Goal: Task Accomplishment & Management: Manage account settings

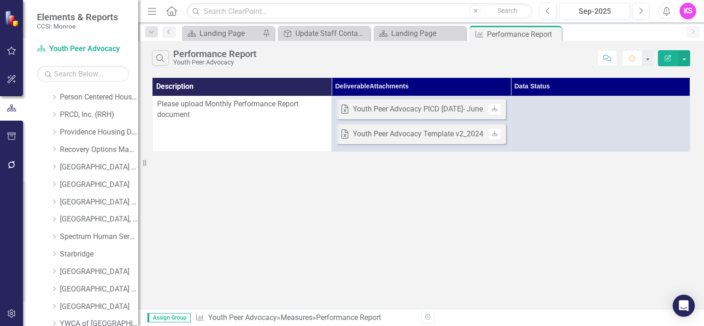
scroll to position [507, 0]
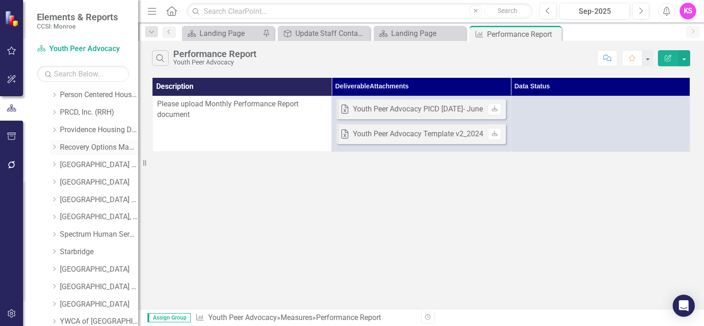
click at [60, 146] on link "Recovery Options Made Easy" at bounding box center [99, 147] width 78 height 11
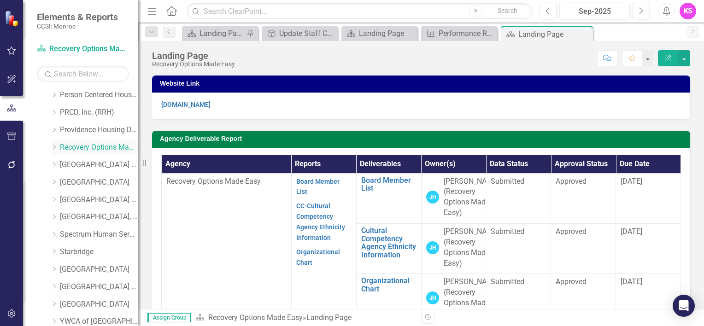
click at [57, 146] on icon "Dropdown" at bounding box center [54, 147] width 7 height 6
click at [91, 149] on link "Recovery Options Made Easy" at bounding box center [99, 147] width 78 height 11
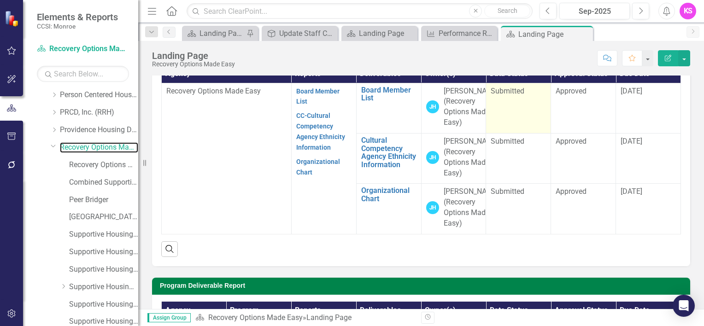
scroll to position [138, 0]
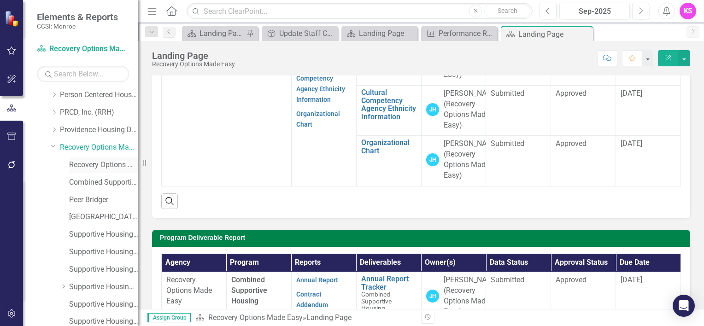
click at [106, 166] on link "Recovery Options Made Easy (MCOMH Internal)" at bounding box center [103, 165] width 69 height 11
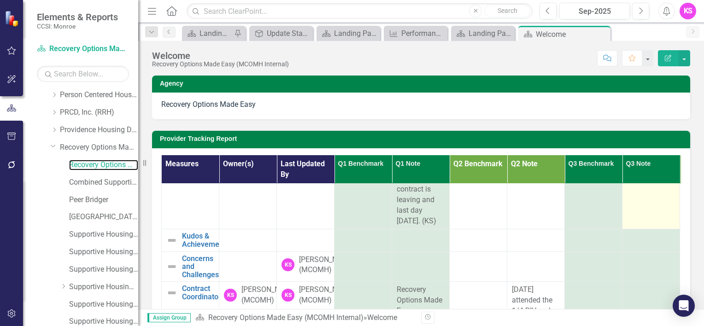
scroll to position [276, 0]
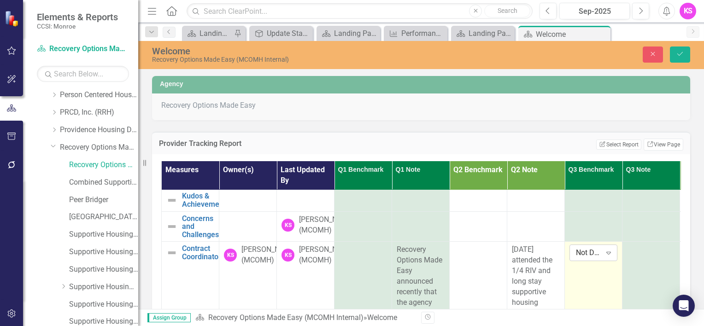
click at [608, 257] on icon "Expand" at bounding box center [608, 252] width 9 height 7
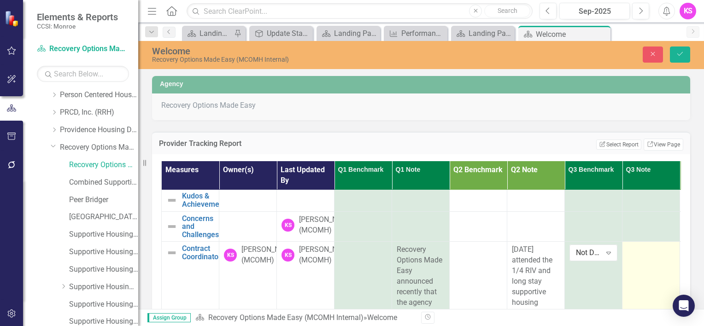
click at [638, 256] on div at bounding box center [651, 250] width 48 height 11
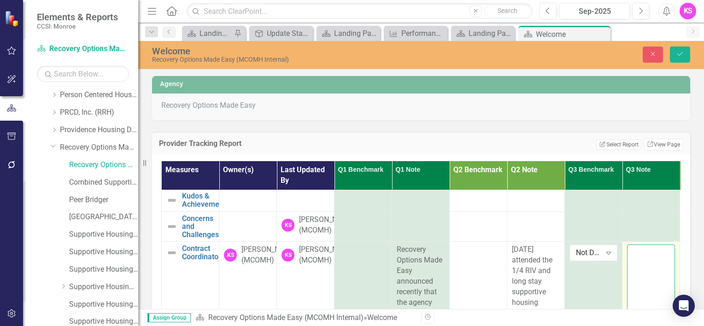
click at [639, 260] on textarea at bounding box center [651, 300] width 48 height 111
click at [588, 107] on div "Agency Recovery Options Made Easy" at bounding box center [421, 91] width 552 height 55
click at [658, 260] on textarea "10/2/" at bounding box center [651, 300] width 48 height 111
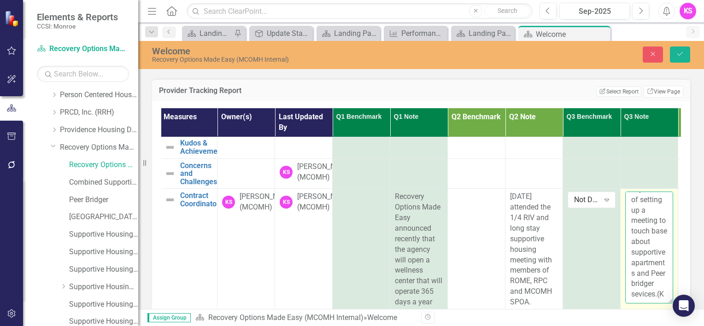
scroll to position [196, 0]
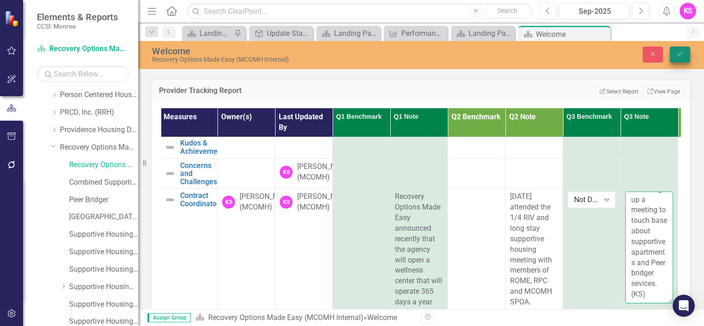
type textarea "[DATE] Attended 1/4 RIV and ROME's long stay meeting. Staffing has been a issue…"
click at [686, 50] on button "Save" at bounding box center [680, 55] width 20 height 16
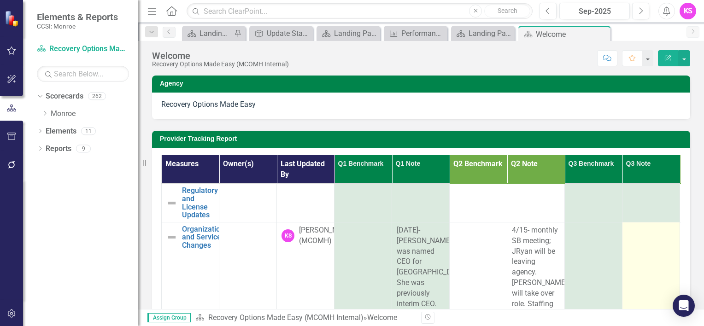
scroll to position [0, 0]
click at [633, 234] on div at bounding box center [651, 230] width 48 height 11
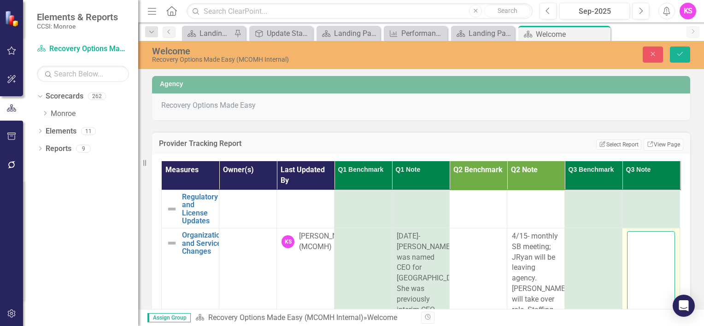
click at [636, 238] on textarea at bounding box center [651, 286] width 48 height 111
paste textarea "Youth and Family Peer Advocate Workforce Ten community-based organizations have…"
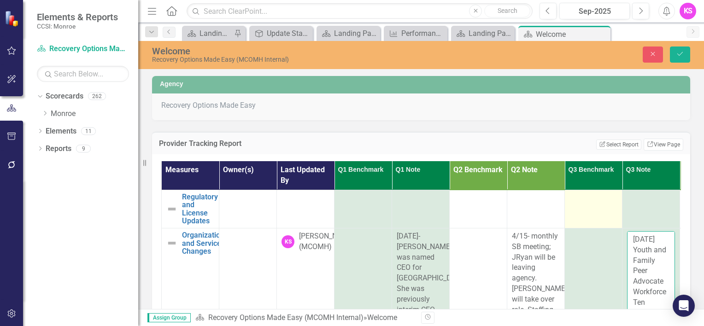
scroll to position [32, 0]
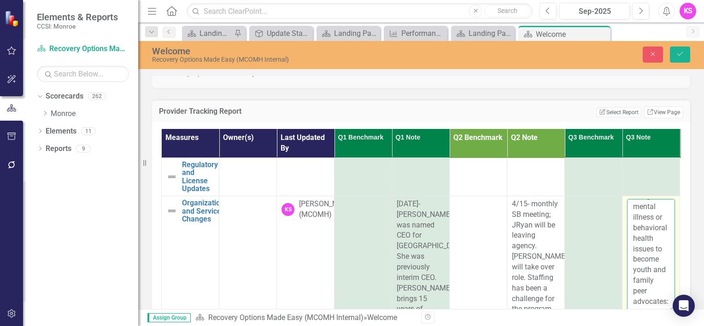
click at [654, 296] on textarea "[DATE] Youth and Family Peer Advocate Workforce Ten community-based organizatio…" at bounding box center [651, 254] width 48 height 111
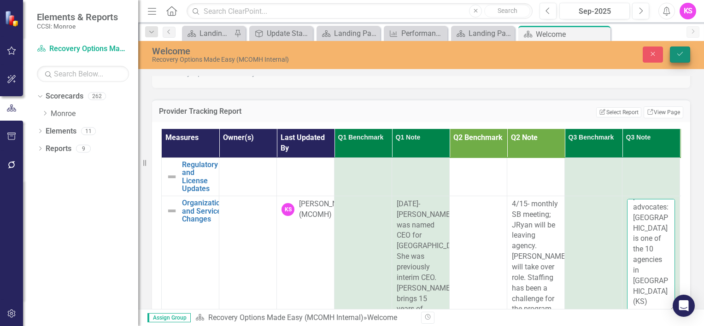
type textarea "[DATE] Youth and Family Peer Advocate Workforce Ten community-based organizatio…"
click at [685, 52] on button "Save" at bounding box center [680, 55] width 20 height 16
